Goal: Transaction & Acquisition: Purchase product/service

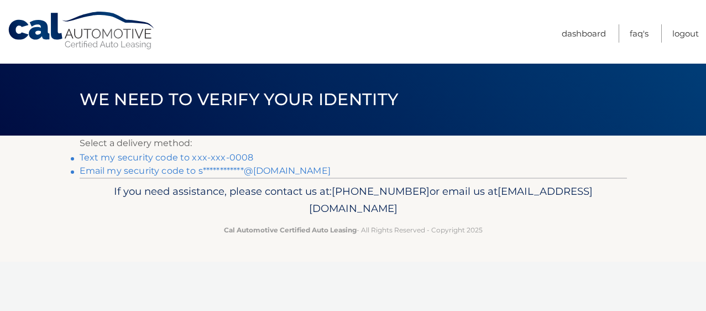
click at [213, 153] on link "Text my security code to xxx-xxx-0008" at bounding box center [167, 157] width 174 height 11
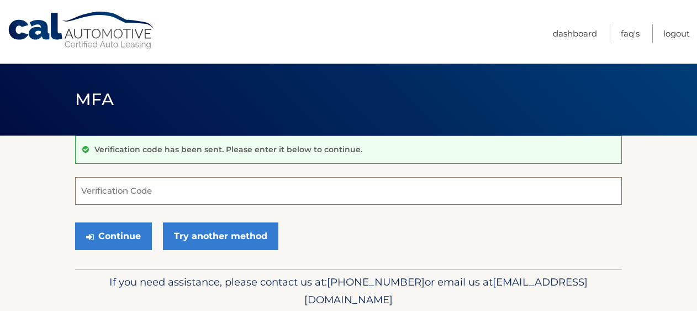
click at [160, 193] on input "Verification Code" at bounding box center [348, 191] width 547 height 28
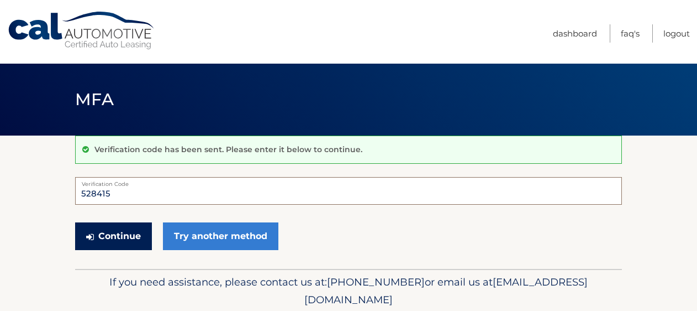
type input "528415"
click at [135, 233] on button "Continue" at bounding box center [113, 236] width 77 height 28
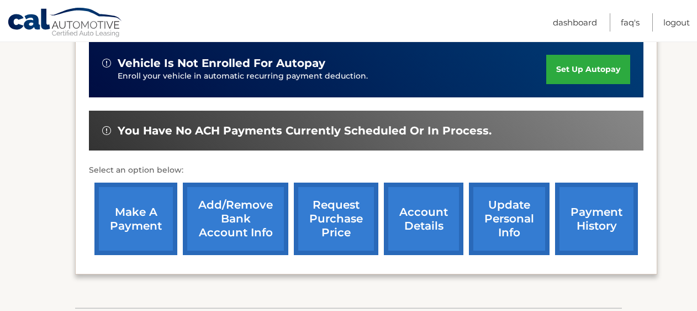
scroll to position [295, 0]
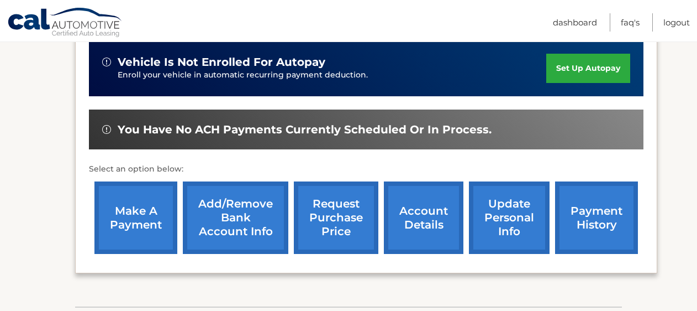
click at [149, 216] on link "make a payment" at bounding box center [136, 217] width 83 height 72
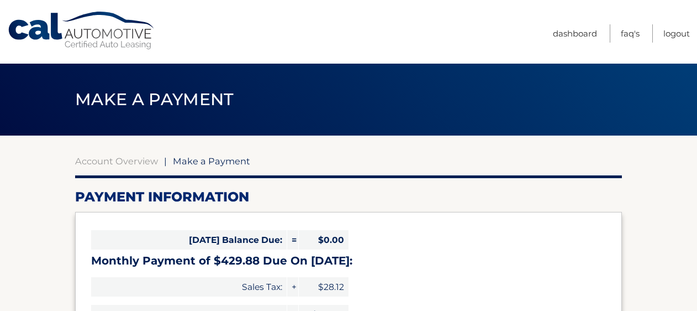
select select "NmEyOWFhYTItYzUyZi00ZTc5LTk1Y2MtZTM3NzhjMmM3YWJl"
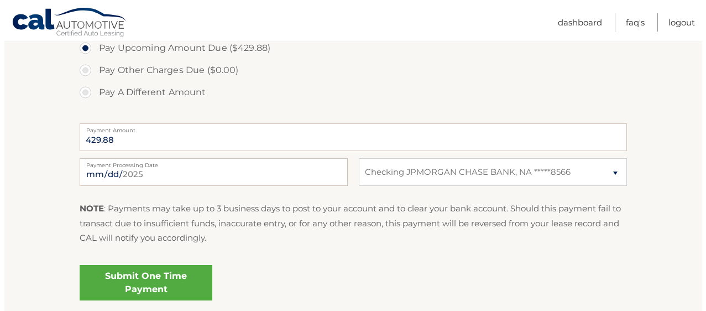
scroll to position [405, 0]
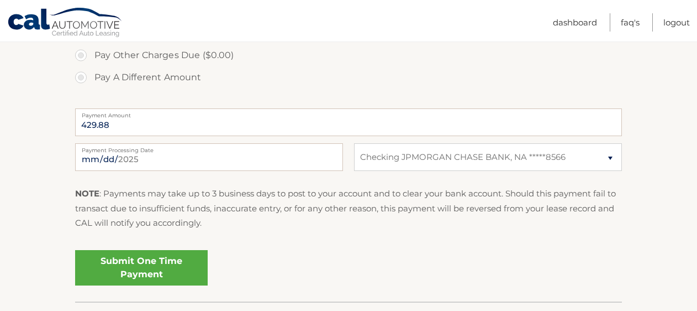
click at [171, 271] on link "Submit One Time Payment" at bounding box center [141, 267] width 133 height 35
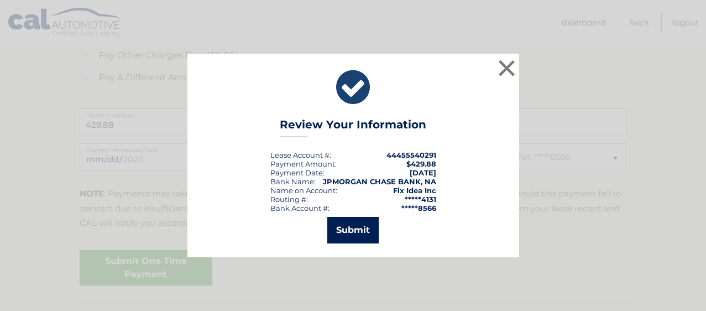
click at [364, 228] on button "Submit" at bounding box center [352, 230] width 51 height 27
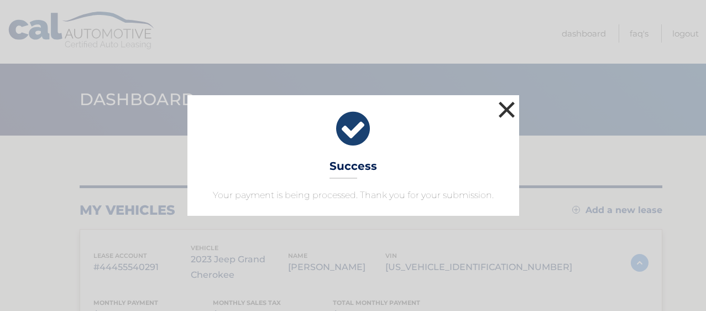
click at [507, 108] on button "×" at bounding box center [507, 109] width 22 height 22
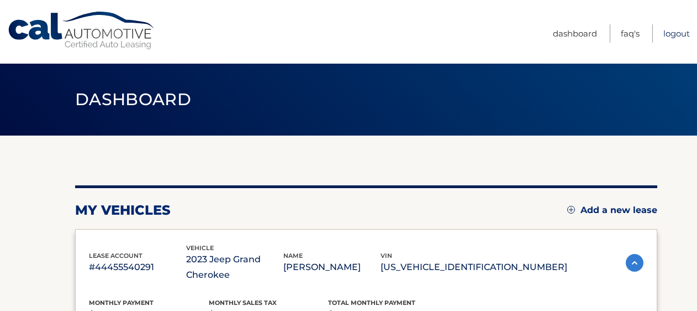
click at [674, 32] on link "Logout" at bounding box center [677, 33] width 27 height 18
